Goal: Check status: Check status

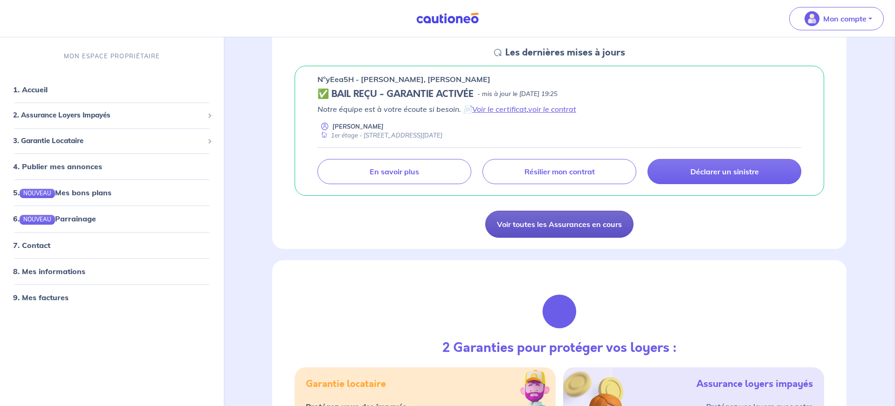
scroll to position [143, 0]
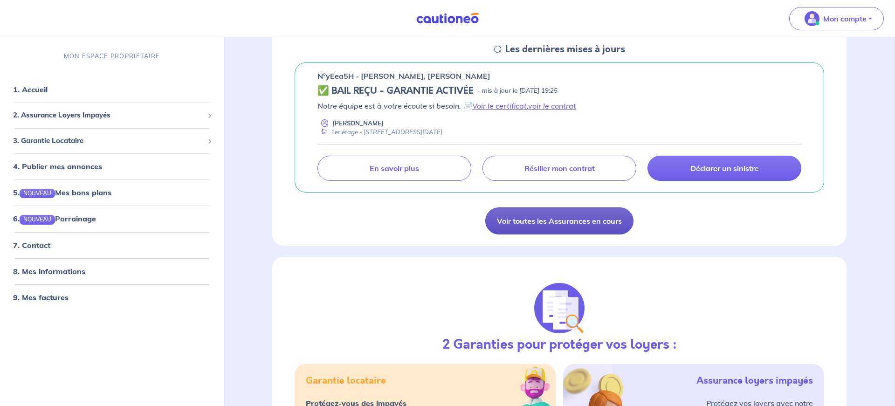
click at [552, 223] on link "Voir toutes les Assurances en cours" at bounding box center [559, 221] width 148 height 27
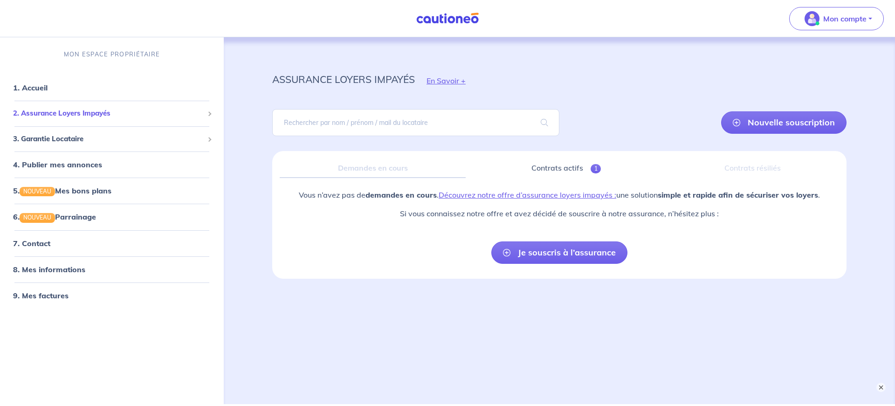
click at [96, 111] on span "2. Assurance Loyers Impayés" at bounding box center [108, 113] width 191 height 11
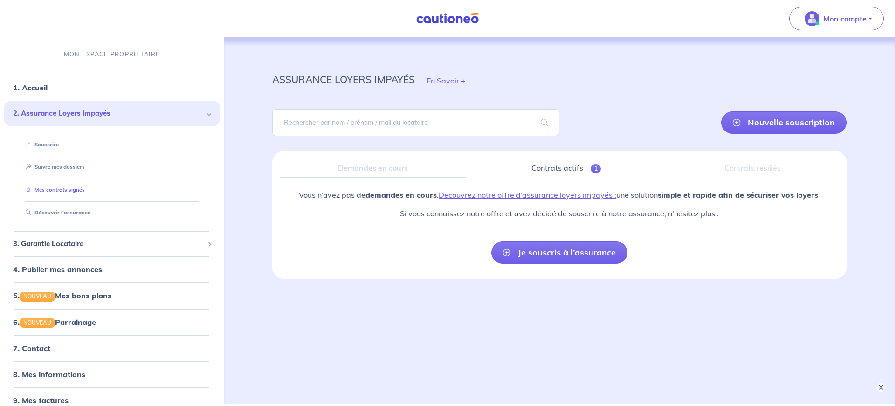
click at [56, 192] on link "Mes contrats signés" at bounding box center [53, 190] width 63 height 7
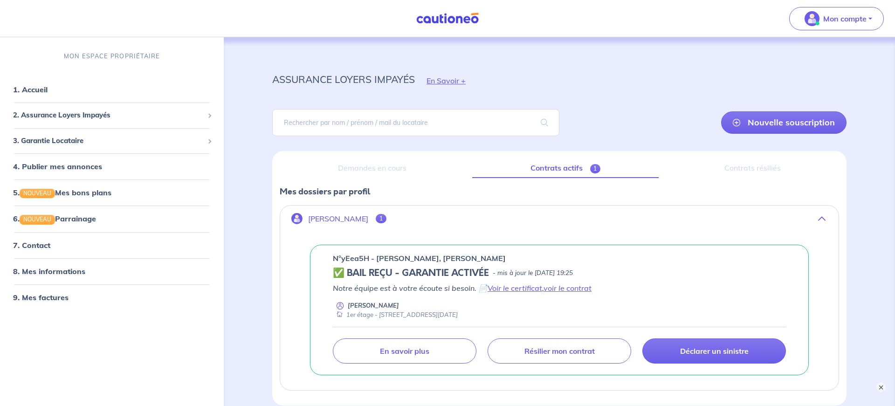
click at [567, 165] on link "Contrats actifs 1" at bounding box center [565, 169] width 187 height 20
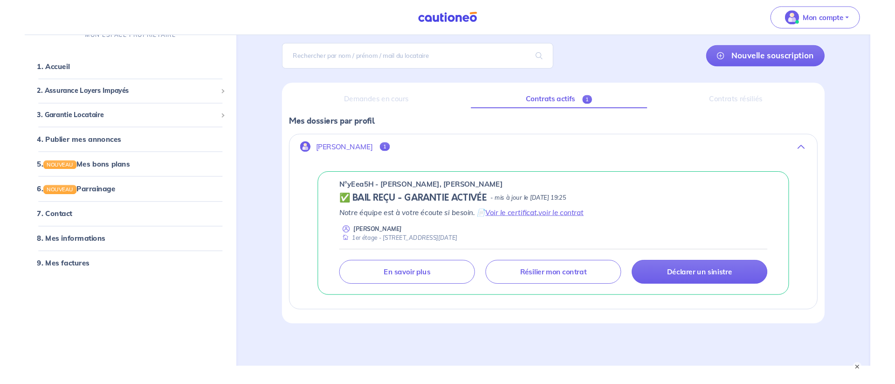
scroll to position [82, 0]
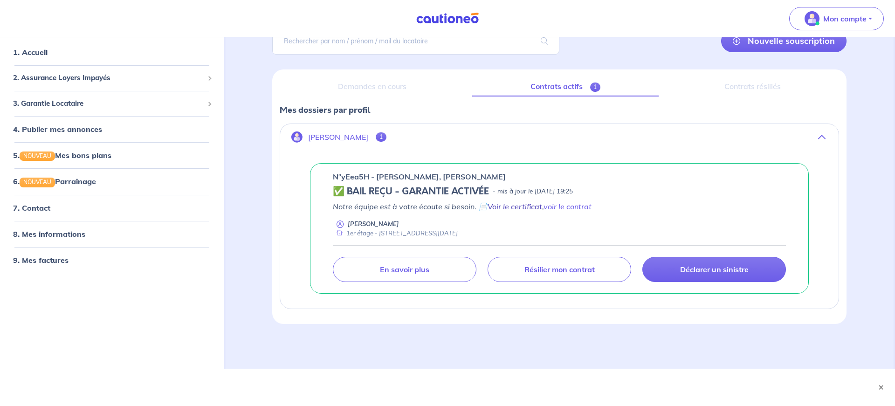
click at [527, 206] on link "Voir le certificat" at bounding box center [515, 206] width 55 height 9
click at [576, 209] on link "voir le contrat" at bounding box center [568, 206] width 48 height 9
